Goal: Information Seeking & Learning: Learn about a topic

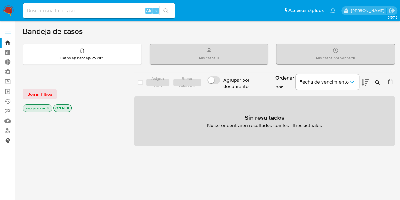
click at [8, 140] on link "Consolidado" at bounding box center [37, 140] width 75 height 10
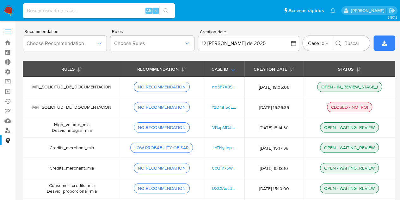
click at [9, 130] on link "Buscador de personas" at bounding box center [37, 130] width 75 height 10
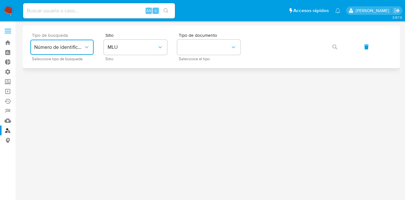
click at [88, 47] on icon "typeSearch" at bounding box center [87, 47] width 6 height 6
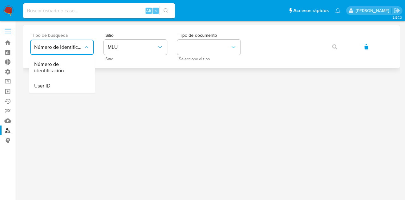
click at [88, 47] on icon "typeSearch" at bounding box center [87, 47] width 6 height 6
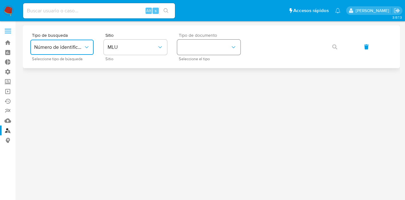
click at [236, 49] on icon "identificationType" at bounding box center [233, 47] width 6 height 6
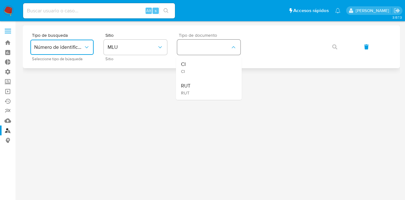
click at [236, 49] on icon "identificationType" at bounding box center [233, 47] width 6 height 6
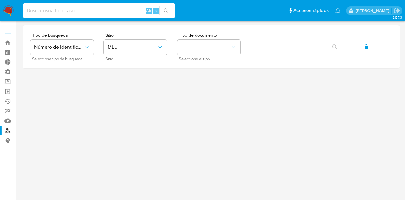
click at [64, 13] on input at bounding box center [99, 11] width 152 height 8
type input "yaneth marquez jaime"
click at [162, 48] on icon "site_id" at bounding box center [160, 47] width 6 height 6
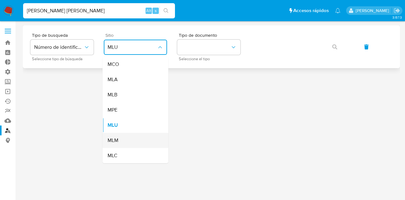
click at [131, 139] on div "MLM" at bounding box center [134, 140] width 52 height 15
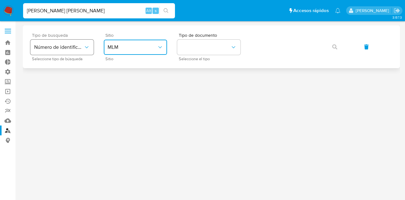
click at [88, 48] on icon "typeSearch" at bounding box center [87, 47] width 6 height 6
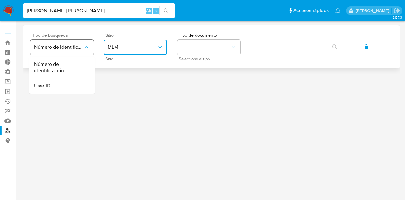
click at [88, 48] on icon "typeSearch" at bounding box center [86, 47] width 3 height 2
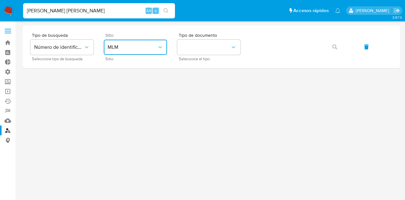
click at [237, 106] on div at bounding box center [211, 110] width 377 height 170
click at [8, 42] on link "Bandeja" at bounding box center [37, 43] width 75 height 10
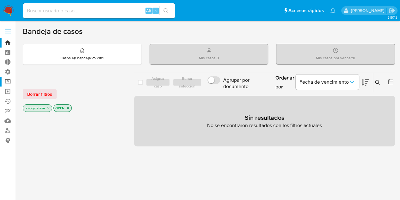
click at [7, 80] on label "Screening" at bounding box center [37, 82] width 75 height 10
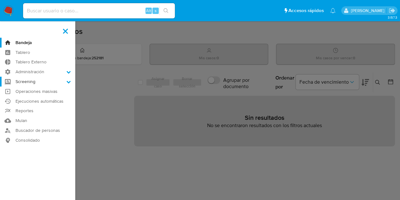
click at [0, 0] on input "Screening" at bounding box center [0, 0] width 0 height 0
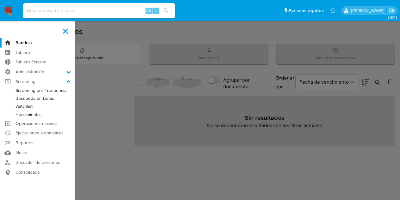
click at [31, 98] on link "Búsqueda en Listas" at bounding box center [37, 98] width 75 height 8
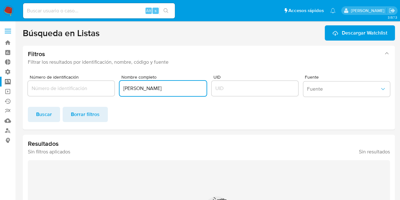
scroll to position [0, 5]
drag, startPoint x: 123, startPoint y: 89, endPoint x: 228, endPoint y: 87, distance: 104.8
click at [228, 87] on div "Número de identificación Nombre completo AQUETZALY VELAZQUEZ GALLARDO UID Fuent…" at bounding box center [209, 87] width 362 height 24
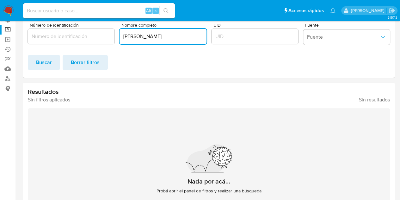
scroll to position [0, 0]
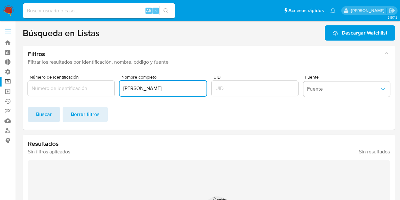
type input "YANETH MARQUEZ JAIME"
click at [49, 116] on span "Buscar" at bounding box center [44, 114] width 16 height 14
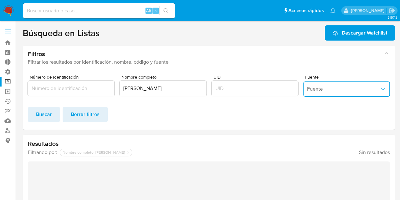
click at [331, 94] on button "Fuente" at bounding box center [346, 88] width 87 height 15
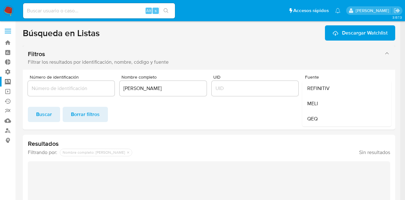
click at [264, 64] on div "Filtrar los resultados por identificación, nombre, código y fuente" at bounding box center [203, 62] width 350 height 6
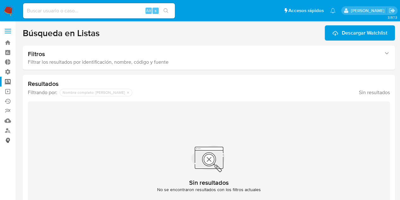
click at [8, 140] on link "Consolidado" at bounding box center [37, 140] width 75 height 10
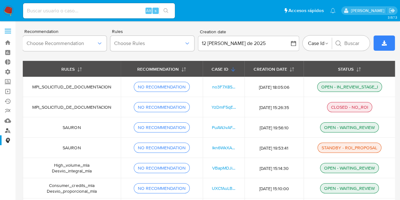
click at [9, 129] on link "Buscador de personas" at bounding box center [37, 130] width 75 height 10
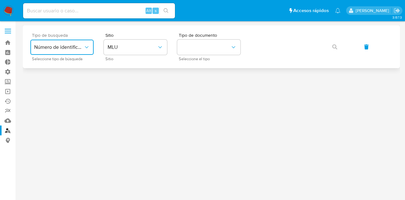
click at [88, 49] on icon "typeSearch" at bounding box center [87, 47] width 6 height 6
click at [56, 85] on div "User ID" at bounding box center [60, 85] width 52 height 15
click at [340, 51] on button "button" at bounding box center [335, 46] width 22 height 15
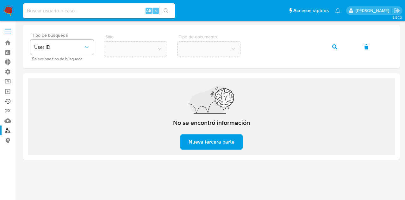
click at [10, 101] on link "Ejecuciones automáticas" at bounding box center [37, 101] width 75 height 10
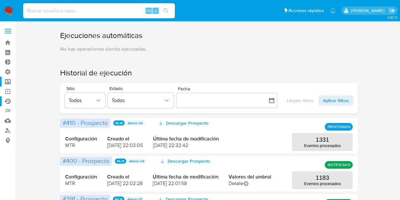
click at [10, 83] on label "Screening" at bounding box center [37, 82] width 75 height 10
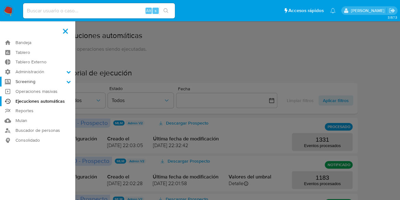
click at [0, 0] on input "Screening" at bounding box center [0, 0] width 0 height 0
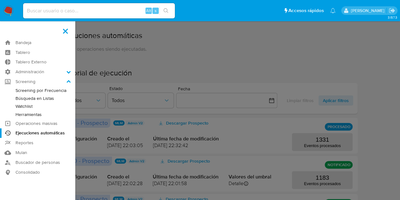
click at [26, 113] on link "Herramientas" at bounding box center [37, 114] width 75 height 8
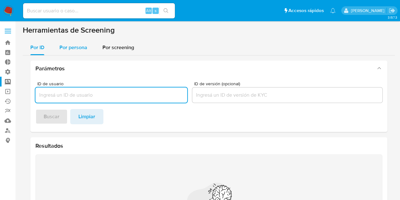
click at [79, 51] on span "Por persona" at bounding box center [73, 47] width 28 height 7
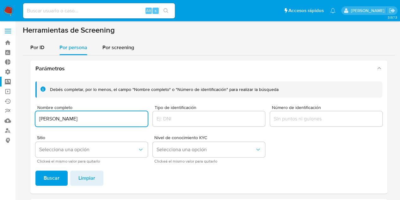
type input "YANETH"
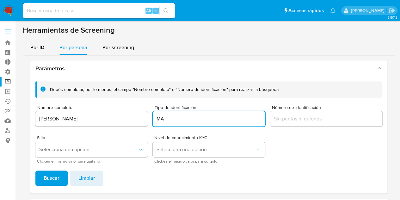
type input "M"
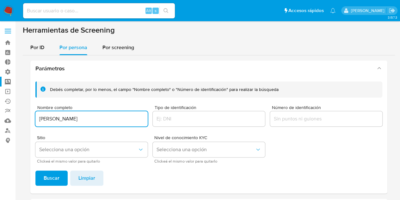
click at [84, 115] on input "YANETH" at bounding box center [91, 119] width 112 height 8
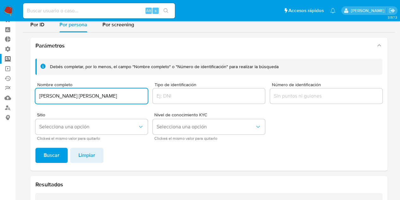
scroll to position [32, 0]
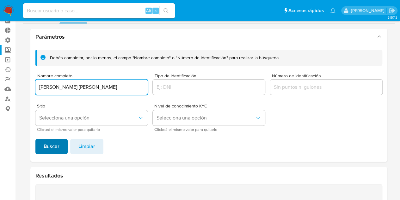
type input "YANETH MARQUEZ JAIME"
click at [56, 146] on span "Buscar" at bounding box center [52, 146] width 16 height 14
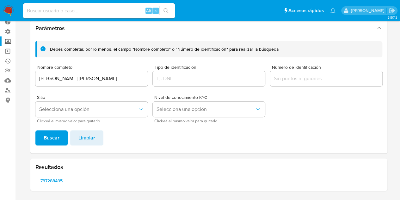
scroll to position [40, 0]
click at [54, 180] on span "737288495" at bounding box center [52, 180] width 24 height 9
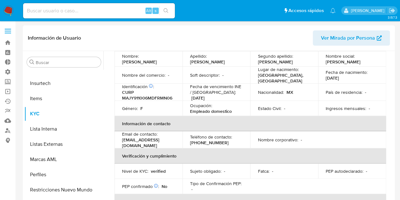
scroll to position [63, 0]
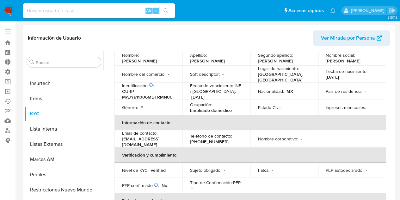
select select "10"
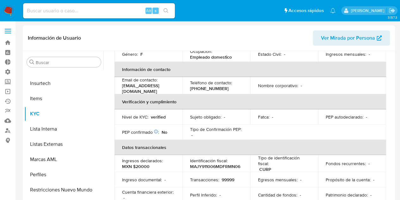
scroll to position [127, 0]
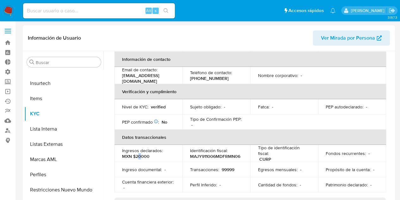
click at [140, 153] on p "MXN $20000" at bounding box center [136, 156] width 28 height 6
drag, startPoint x: 140, startPoint y: 153, endPoint x: 154, endPoint y: 153, distance: 13.9
click at [154, 153] on div "Ingresos declarados : MXN $20000" at bounding box center [148, 152] width 53 height 11
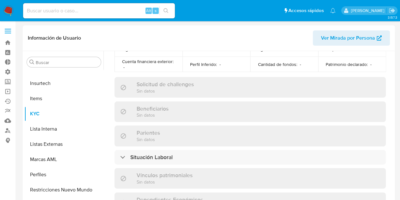
scroll to position [253, 0]
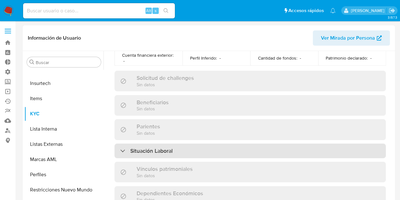
click at [147, 147] on h3 "Situación Laboral" at bounding box center [151, 150] width 42 height 7
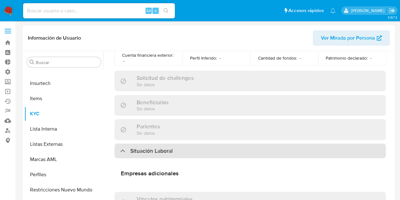
click at [147, 147] on h3 "Situación Laboral" at bounding box center [151, 150] width 42 height 7
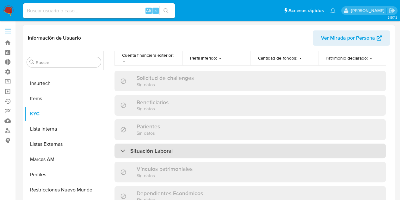
click at [167, 147] on h3 "Situación Laboral" at bounding box center [151, 150] width 42 height 7
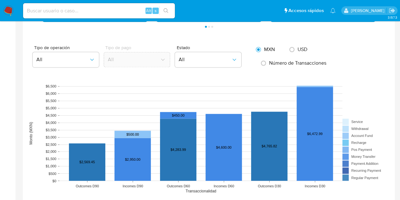
scroll to position [538, 0]
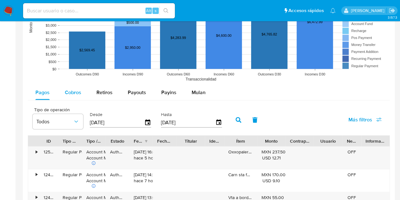
click at [75, 91] on span "Cobros" at bounding box center [73, 91] width 16 height 7
select select "10"
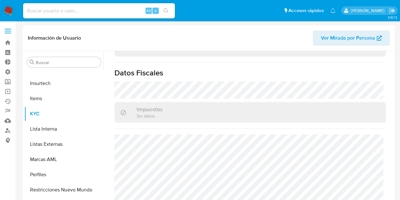
scroll to position [305, 0]
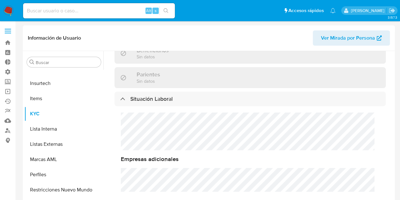
click at [370, 37] on span "Ver Mirada por Persona" at bounding box center [348, 37] width 54 height 15
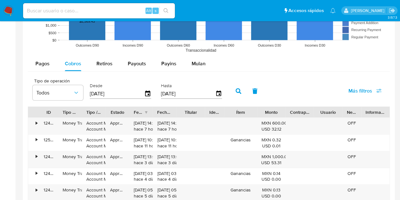
scroll to position [601, 0]
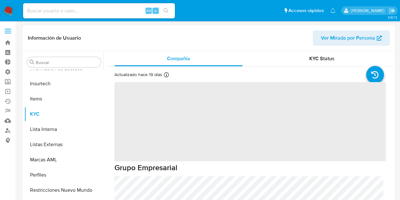
scroll to position [267, 0]
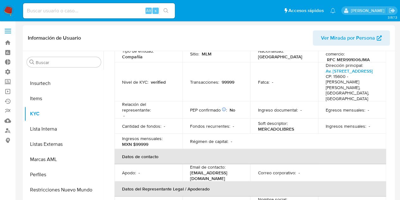
select select "10"
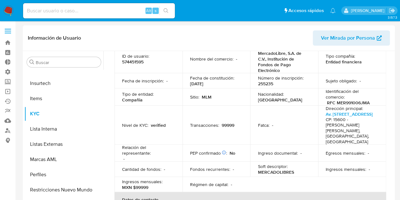
scroll to position [0, 0]
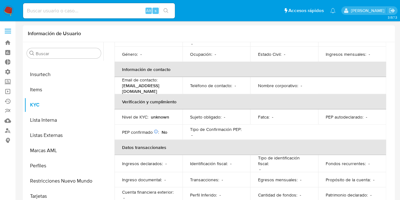
scroll to position [112, 0]
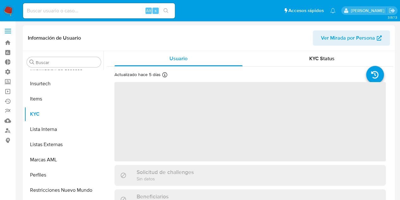
scroll to position [267, 0]
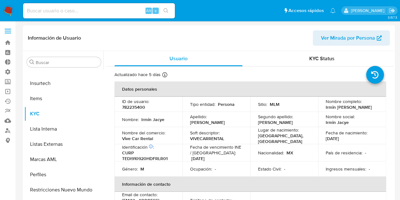
select select "10"
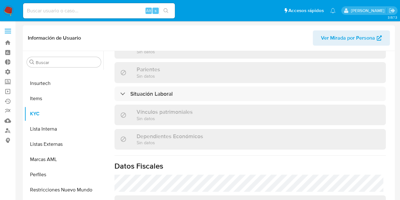
scroll to position [310, 0]
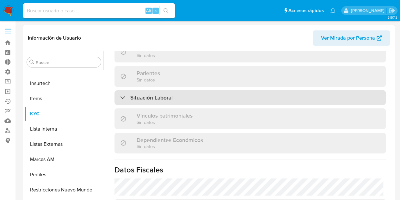
click at [144, 94] on h3 "Situación Laboral" at bounding box center [151, 97] width 42 height 7
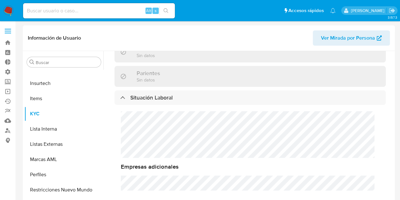
scroll to position [0, 0]
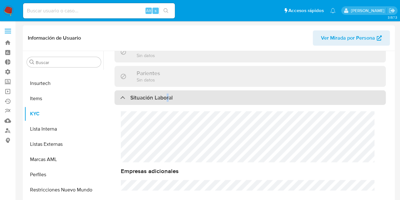
click at [168, 94] on h3 "Situación Laboral" at bounding box center [151, 97] width 42 height 7
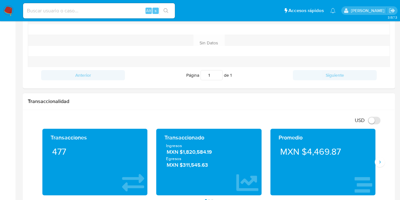
scroll to position [285, 0]
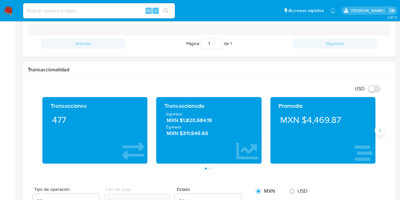
click at [380, 131] on icon "Siguiente" at bounding box center [379, 130] width 5 height 5
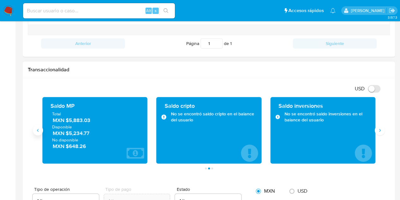
click at [35, 131] on button "Anterior" at bounding box center [38, 130] width 10 height 10
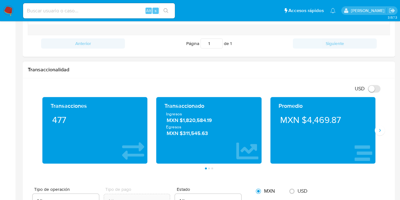
click at [191, 129] on span "MXN $311,545.63" at bounding box center [209, 132] width 85 height 7
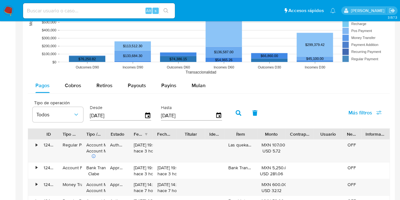
scroll to position [570, 0]
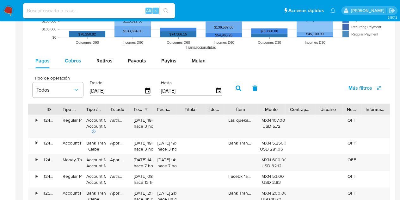
click at [74, 61] on span "Cobros" at bounding box center [73, 60] width 16 height 7
select select "10"
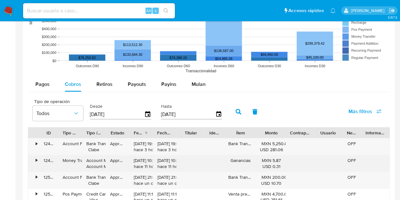
scroll to position [475, 0]
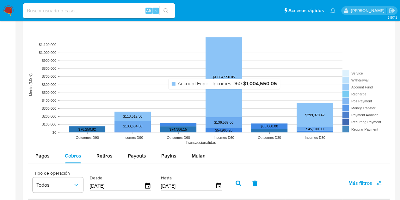
click at [225, 91] on rect at bounding box center [224, 77] width 36 height 80
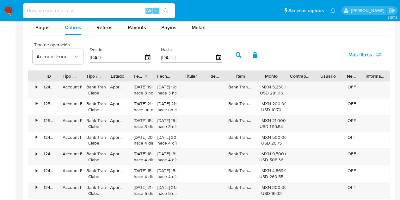
scroll to position [526, 0]
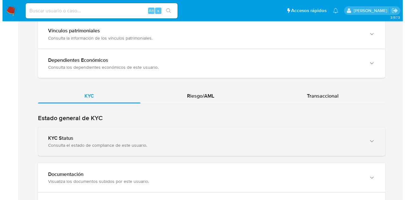
scroll to position [631, 0]
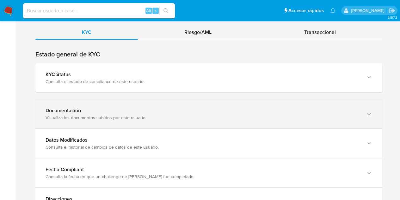
click at [168, 110] on div "Documentación Visualiza los documentos subidos por este usuario." at bounding box center [203, 113] width 314 height 13
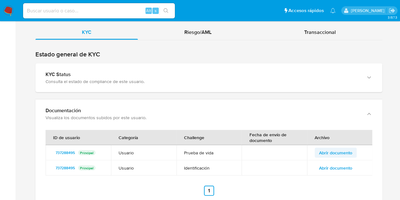
click at [338, 149] on span "Abrir documento" at bounding box center [335, 152] width 33 height 9
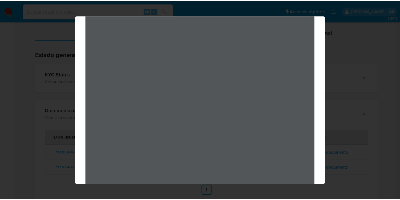
scroll to position [0, 0]
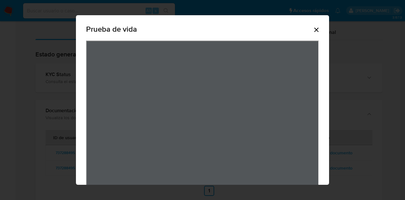
click at [314, 30] on icon "Cerrar" at bounding box center [316, 30] width 4 height 4
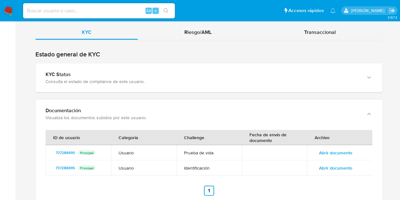
click at [342, 163] on span "Abrir documento" at bounding box center [335, 167] width 33 height 9
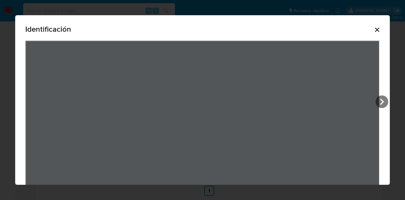
click at [374, 29] on icon "Cerrar" at bounding box center [377, 30] width 8 height 8
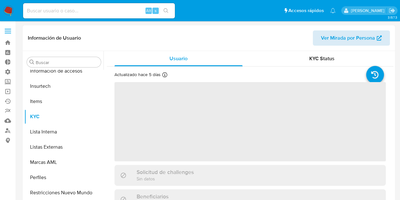
scroll to position [267, 0]
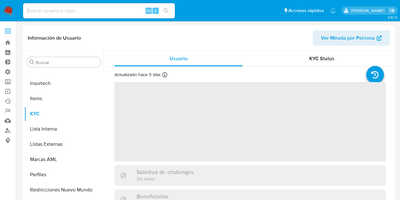
click at [344, 37] on span "Ver Mirada por Persona" at bounding box center [348, 37] width 54 height 15
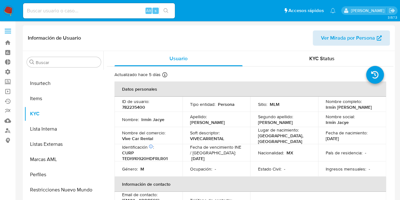
select select "10"
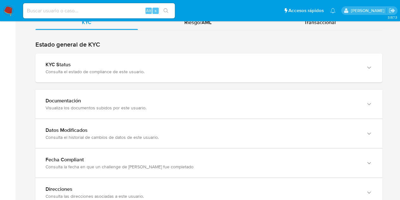
scroll to position [664, 0]
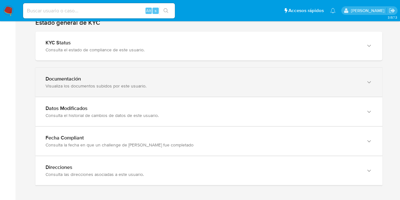
click at [178, 76] on div "Documentación" at bounding box center [203, 79] width 314 height 6
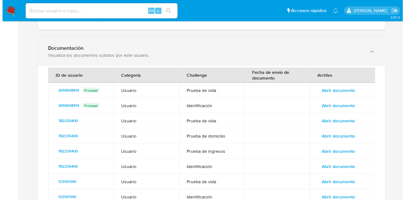
scroll to position [696, 0]
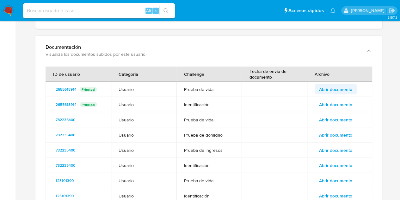
click at [347, 85] on span "Abrir documento" at bounding box center [335, 89] width 33 height 9
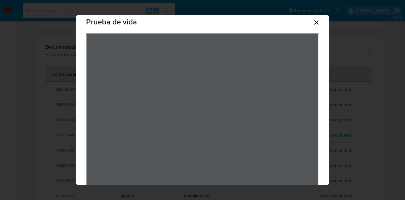
scroll to position [0, 0]
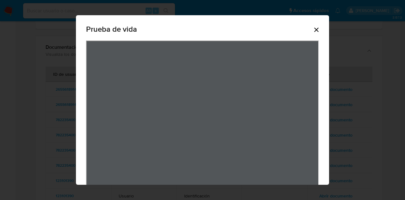
click at [315, 32] on icon "Cerrar" at bounding box center [317, 30] width 8 height 8
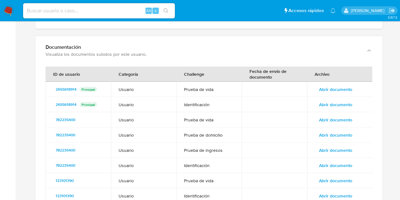
click at [338, 102] on span "Abrir documento" at bounding box center [335, 104] width 33 height 9
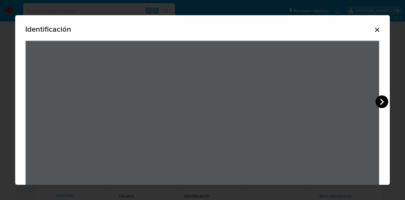
click at [384, 102] on icon "View Document Modal" at bounding box center [382, 101] width 13 height 13
click at [373, 28] on icon "Cerrar" at bounding box center [377, 30] width 8 height 8
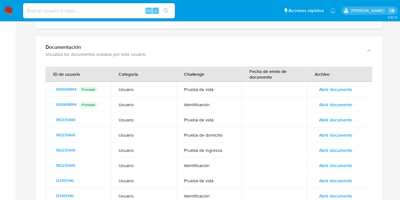
click at [334, 148] on span "Abrir documento" at bounding box center [335, 150] width 33 height 9
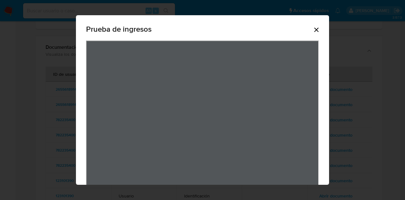
click at [314, 29] on icon "Cerrar" at bounding box center [316, 30] width 4 height 4
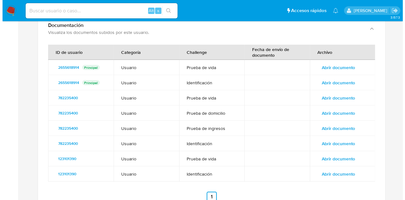
scroll to position [727, 0]
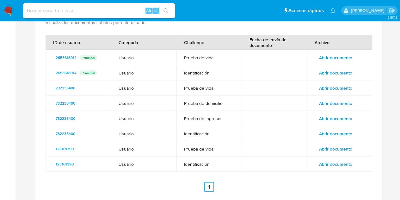
click at [333, 84] on span "Abrir documento" at bounding box center [335, 88] width 33 height 9
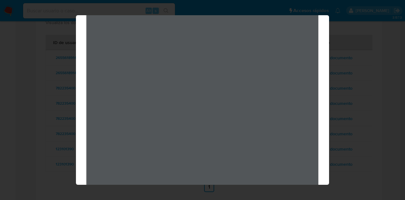
scroll to position [10, 0]
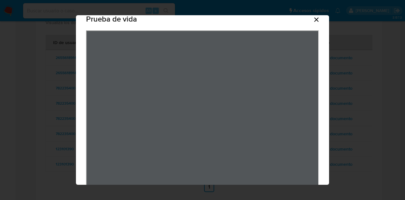
click at [313, 20] on icon "Cerrar" at bounding box center [317, 20] width 8 height 8
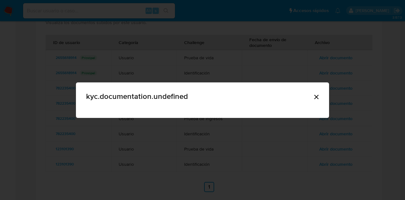
scroll to position [0, 0]
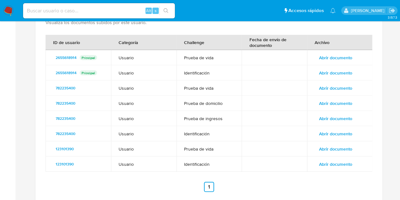
click at [341, 146] on span "Abrir documento" at bounding box center [335, 148] width 33 height 9
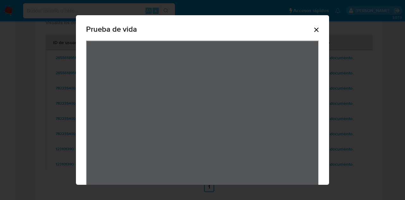
click at [314, 31] on icon "Cerrar" at bounding box center [317, 30] width 8 height 8
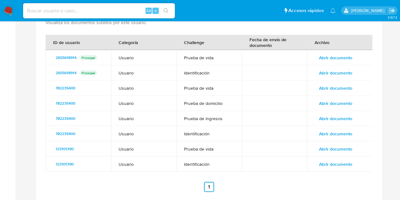
click at [343, 162] on span "Abrir documento" at bounding box center [335, 163] width 33 height 9
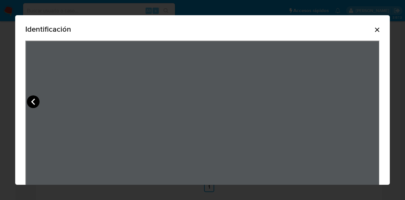
click at [36, 103] on icon "View Document Modal" at bounding box center [33, 101] width 13 height 13
click at [375, 29] on icon "Cerrar" at bounding box center [377, 30] width 4 height 4
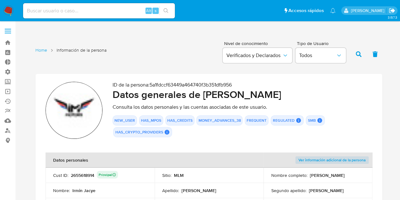
click at [390, 9] on icon "Salir" at bounding box center [392, 10] width 7 height 7
